Goal: Find specific page/section: Find specific page/section

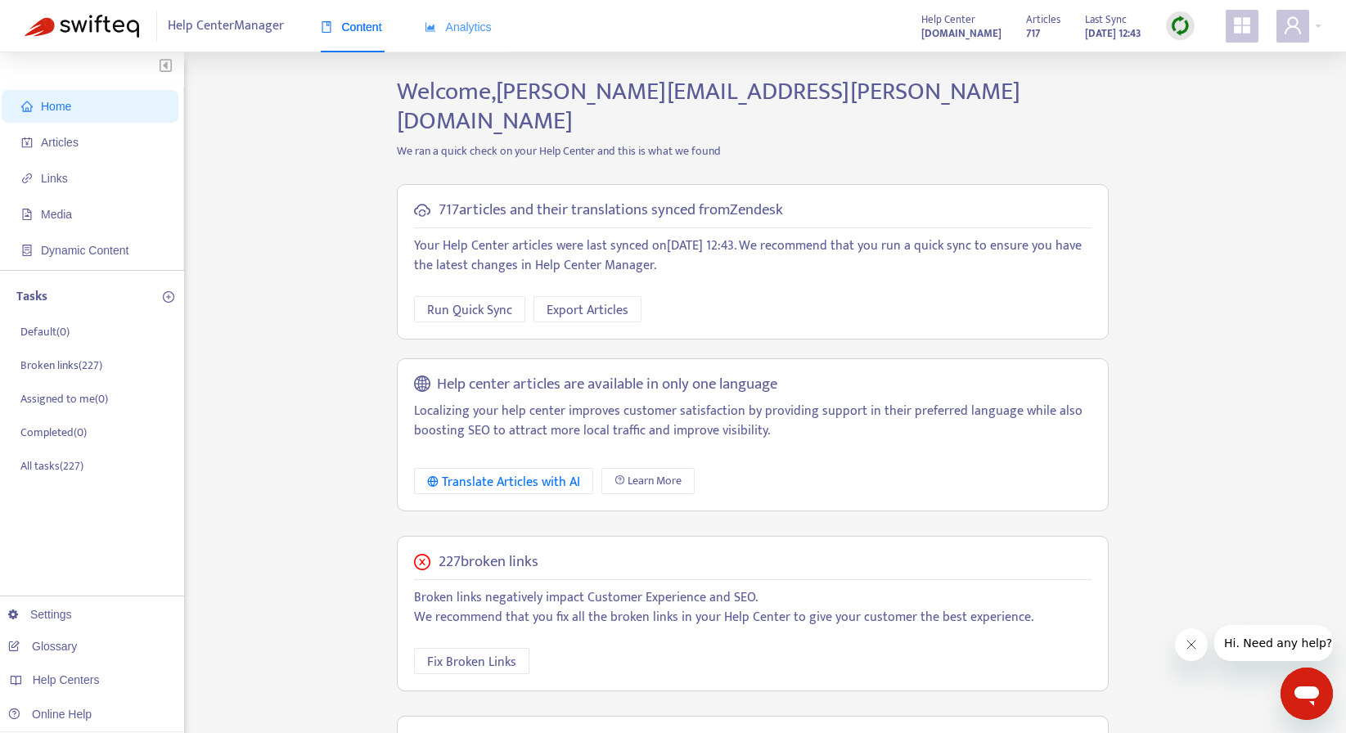
click at [466, 12] on div "Analytics" at bounding box center [458, 27] width 67 height 50
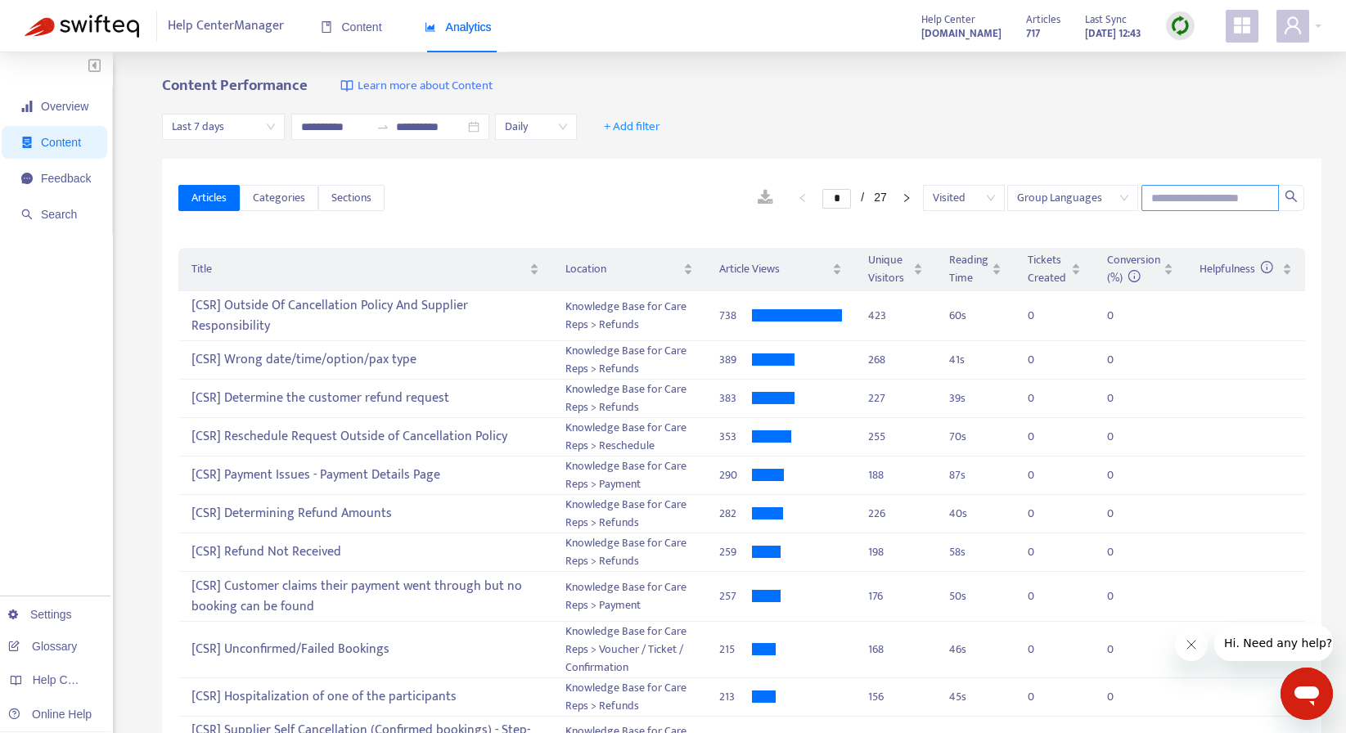
click at [1203, 202] on input "text" at bounding box center [1209, 198] width 137 height 26
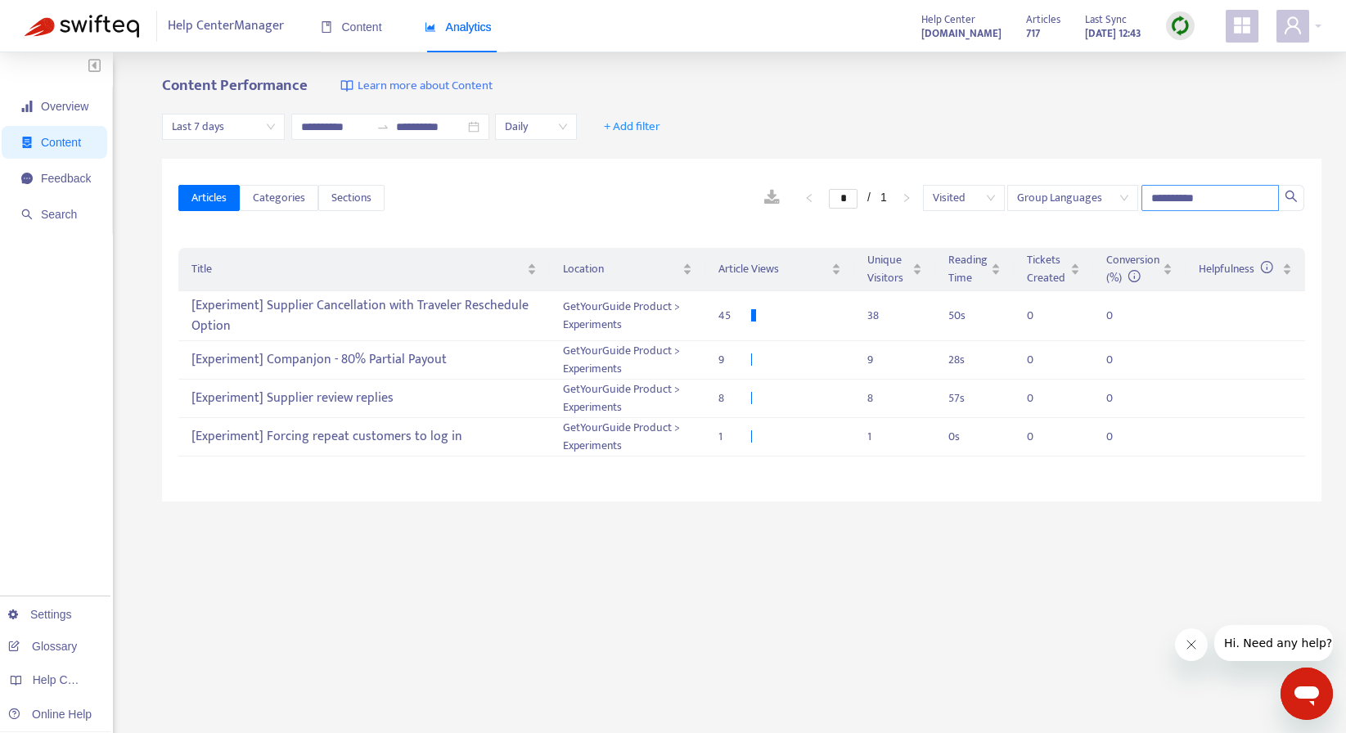
type input "**********"
click at [664, 578] on div "**********" at bounding box center [741, 555] width 1159 height 957
